Goal: Download file/media

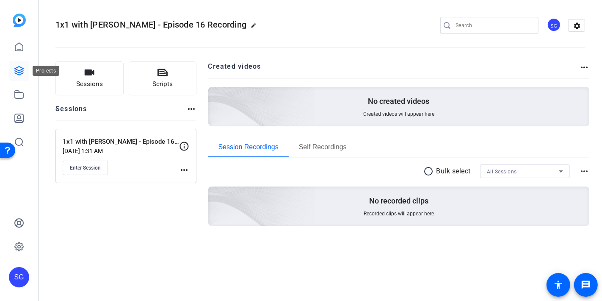
click at [19, 71] on icon at bounding box center [19, 71] width 8 height 8
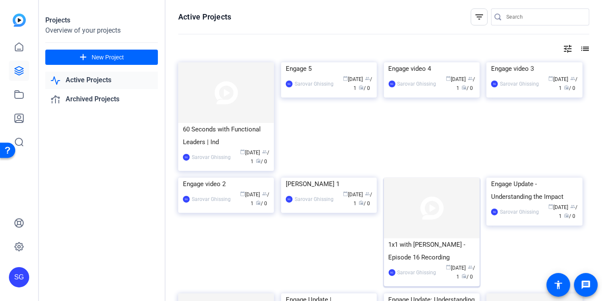
click at [430, 228] on img at bounding box center [432, 207] width 96 height 61
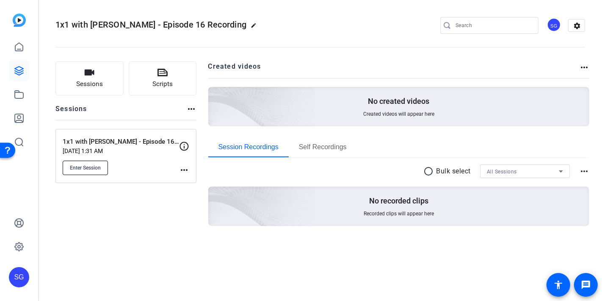
click at [93, 172] on button "Enter Session" at bounding box center [85, 168] width 45 height 14
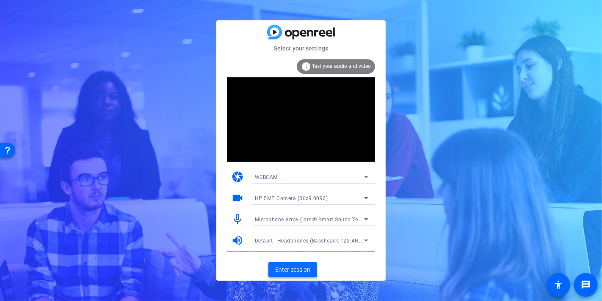
click at [276, 271] on span "Enter session" at bounding box center [292, 269] width 35 height 9
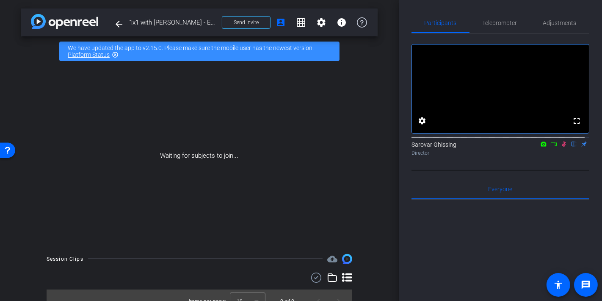
click at [551, 146] on icon at bounding box center [554, 144] width 6 height 4
click at [562, 146] on icon at bounding box center [564, 143] width 5 height 5
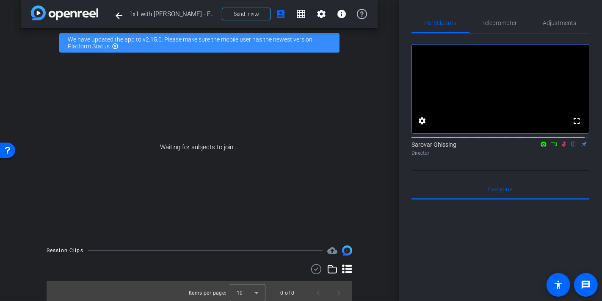
scroll to position [12, 0]
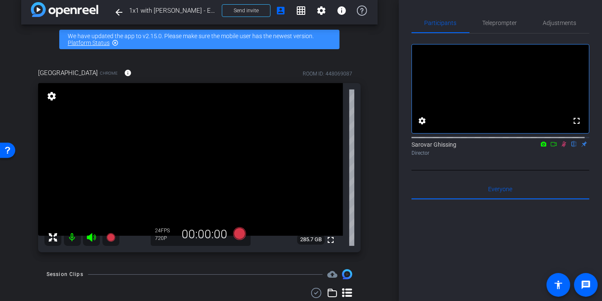
click at [375, 170] on div "arrow_back 1x1 with [PERSON_NAME] - Episode 16 Recording Back to project Send i…" at bounding box center [199, 138] width 399 height 301
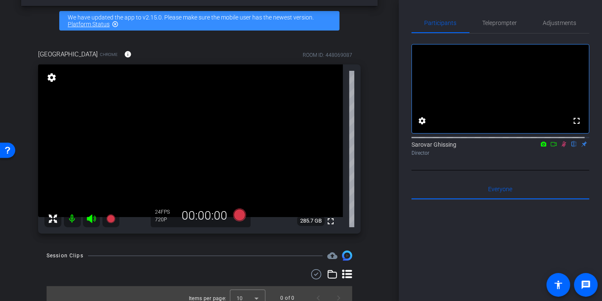
scroll to position [39, 0]
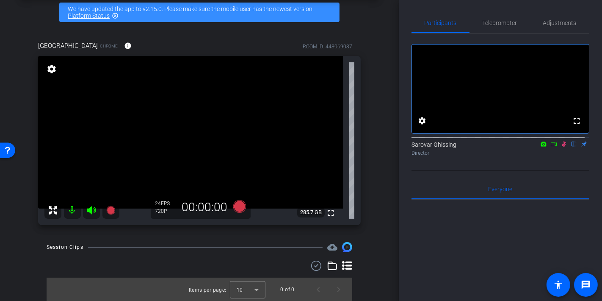
click at [561, 147] on icon at bounding box center [564, 144] width 7 height 6
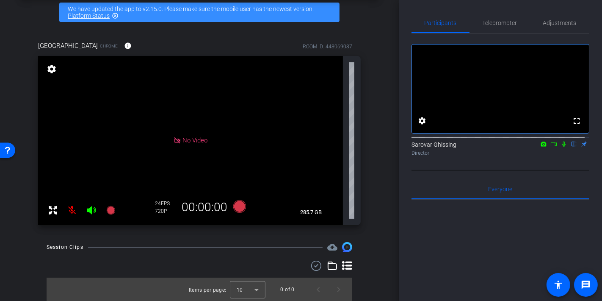
click at [559, 148] on mat-icon at bounding box center [564, 144] width 10 height 8
click at [551, 147] on icon at bounding box center [554, 144] width 7 height 6
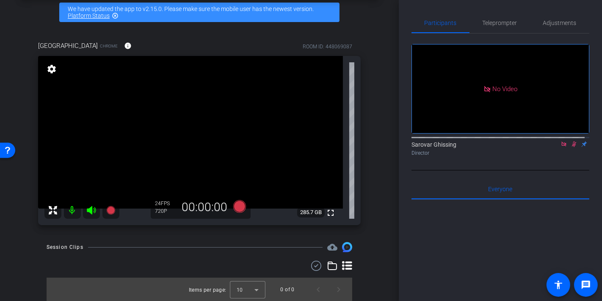
click at [561, 147] on icon at bounding box center [564, 144] width 7 height 6
click at [562, 147] on icon at bounding box center [564, 144] width 5 height 6
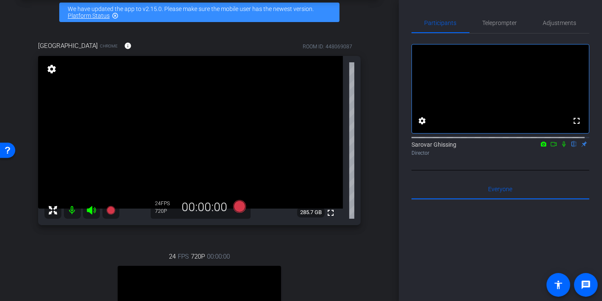
click at [563, 147] on icon at bounding box center [564, 144] width 3 height 6
click at [562, 147] on icon at bounding box center [564, 144] width 5 height 6
click at [239, 205] on icon at bounding box center [239, 206] width 13 height 13
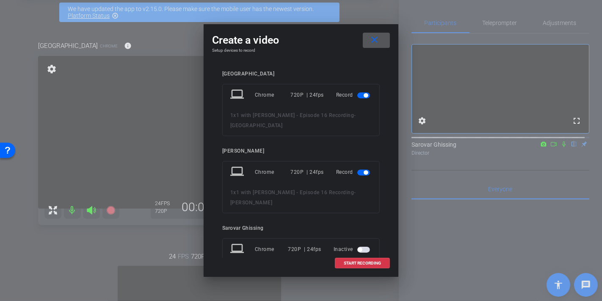
click at [359, 247] on span "button" at bounding box center [364, 250] width 13 height 6
click at [366, 264] on span "START RECORDING" at bounding box center [362, 263] width 37 height 4
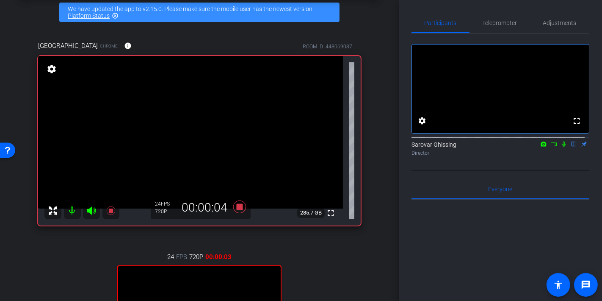
click at [561, 147] on icon at bounding box center [564, 144] width 7 height 6
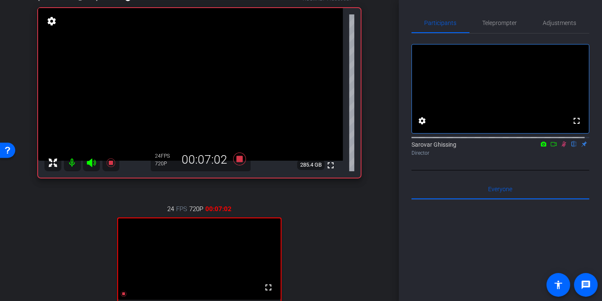
scroll to position [89, 0]
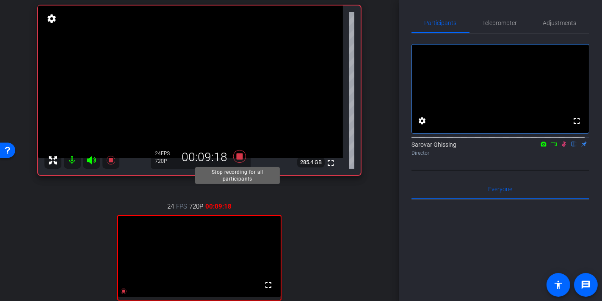
click at [237, 154] on icon at bounding box center [239, 156] width 13 height 13
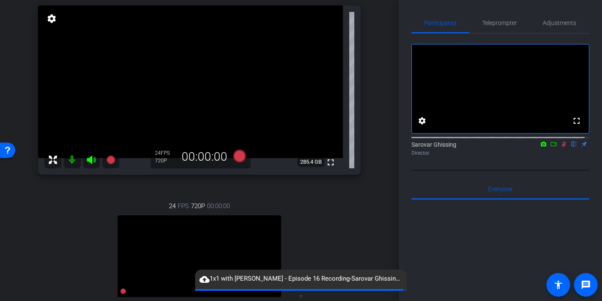
click at [561, 147] on icon at bounding box center [564, 144] width 7 height 6
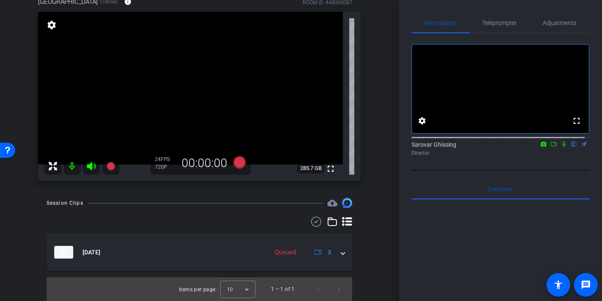
scroll to position [83, 0]
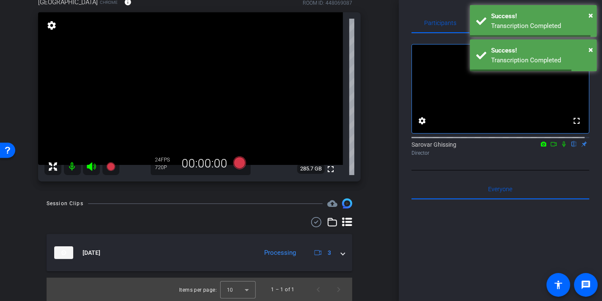
click at [561, 147] on icon at bounding box center [564, 144] width 7 height 6
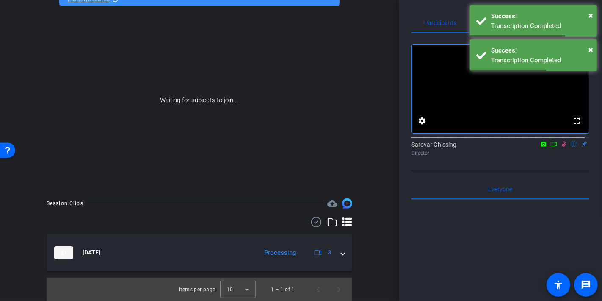
click at [551, 147] on icon at bounding box center [554, 144] width 7 height 6
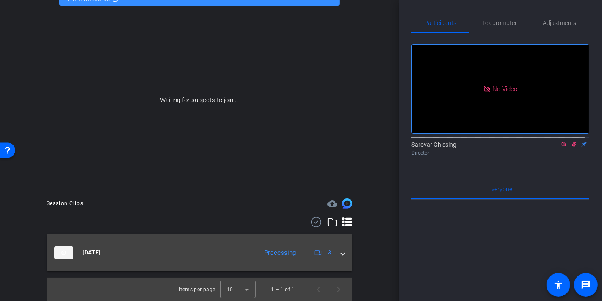
click at [341, 253] on span at bounding box center [342, 252] width 3 height 9
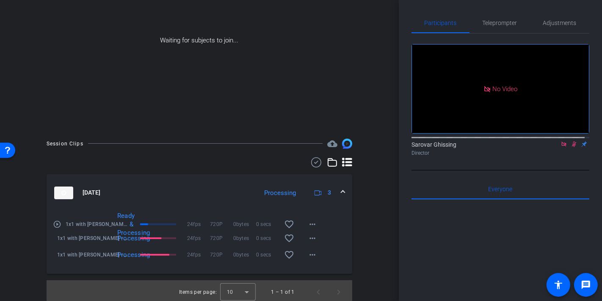
scroll to position [118, 0]
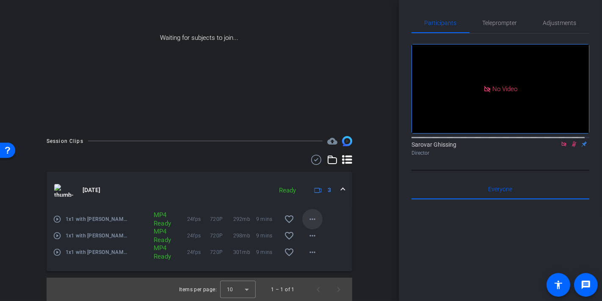
click at [310, 222] on mat-icon "more_horiz" at bounding box center [313, 219] width 10 height 10
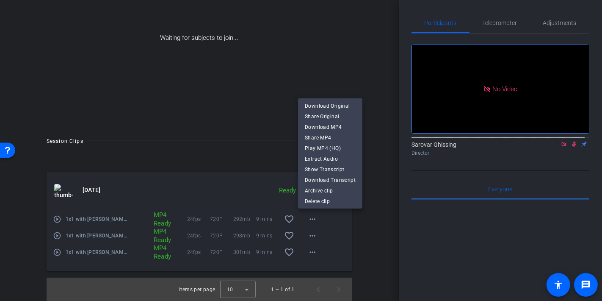
click at [309, 221] on div at bounding box center [301, 150] width 602 height 301
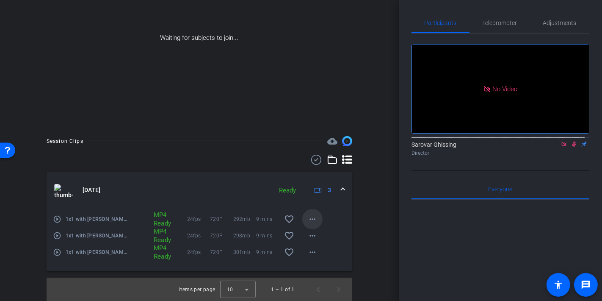
click at [308, 220] on mat-icon "more_horiz" at bounding box center [313, 219] width 10 height 10
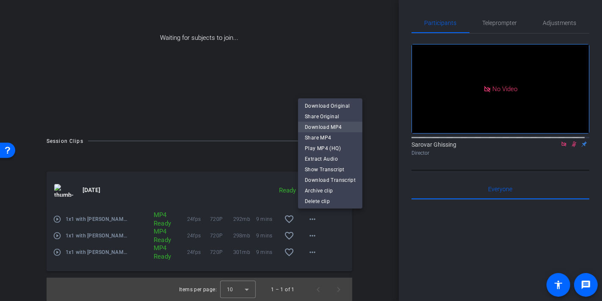
click at [324, 125] on span "Download MP4" at bounding box center [330, 127] width 51 height 10
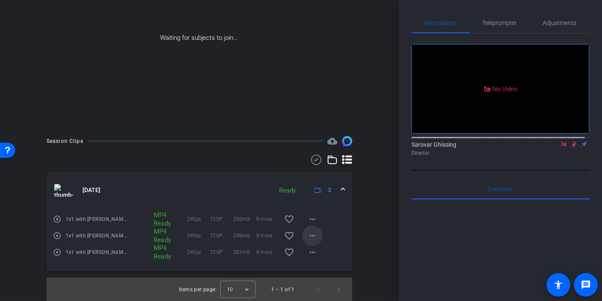
click at [308, 235] on mat-icon "more_horiz" at bounding box center [313, 235] width 10 height 10
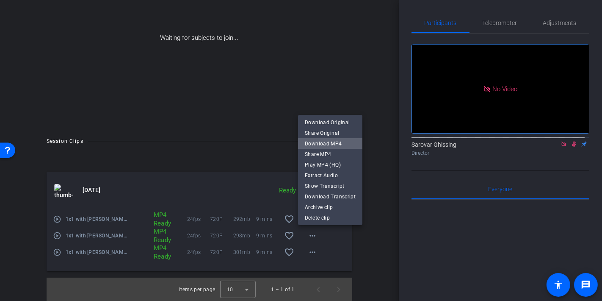
click at [332, 144] on span "Download MP4" at bounding box center [330, 144] width 51 height 10
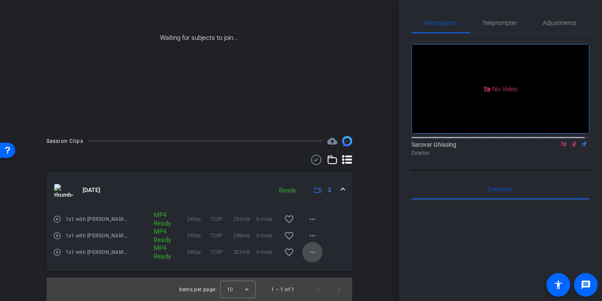
click at [308, 251] on mat-icon "more_horiz" at bounding box center [313, 252] width 10 height 10
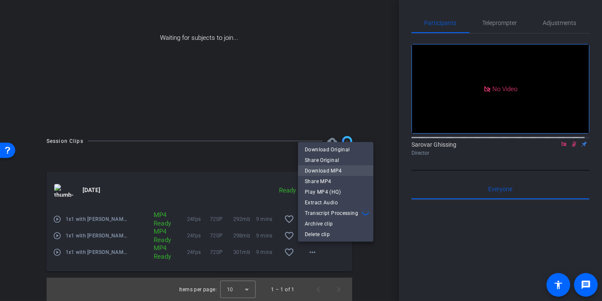
click at [333, 171] on span "Download MP4" at bounding box center [336, 171] width 62 height 10
